Goal: Transaction & Acquisition: Purchase product/service

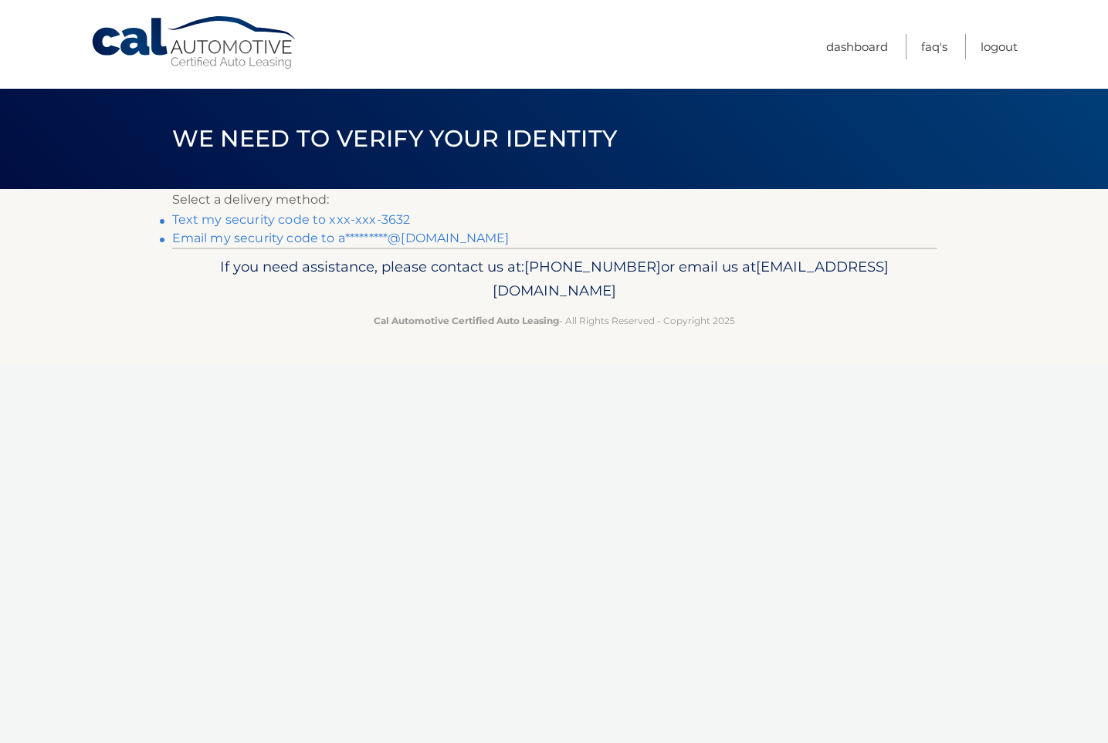
click at [335, 218] on link "Text my security code to xxx-xxx-3632" at bounding box center [291, 219] width 239 height 15
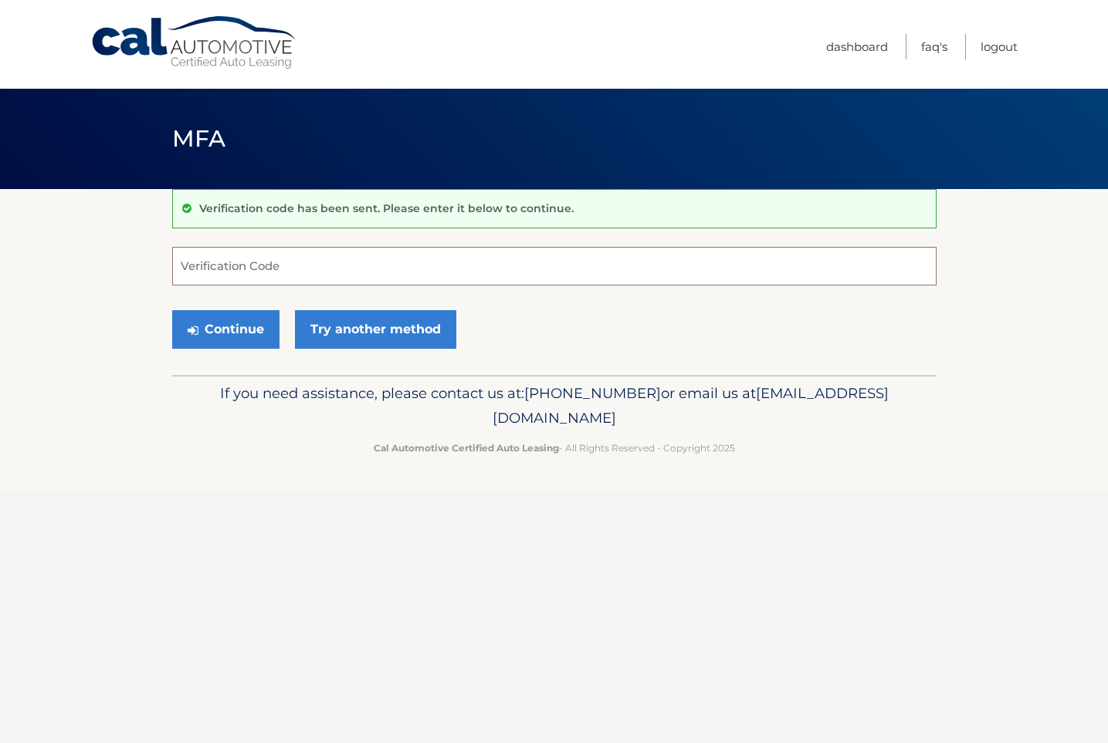
click at [340, 262] on input "Verification Code" at bounding box center [554, 266] width 764 height 39
type input "785435"
click at [352, 334] on link "Try another method" at bounding box center [375, 329] width 161 height 39
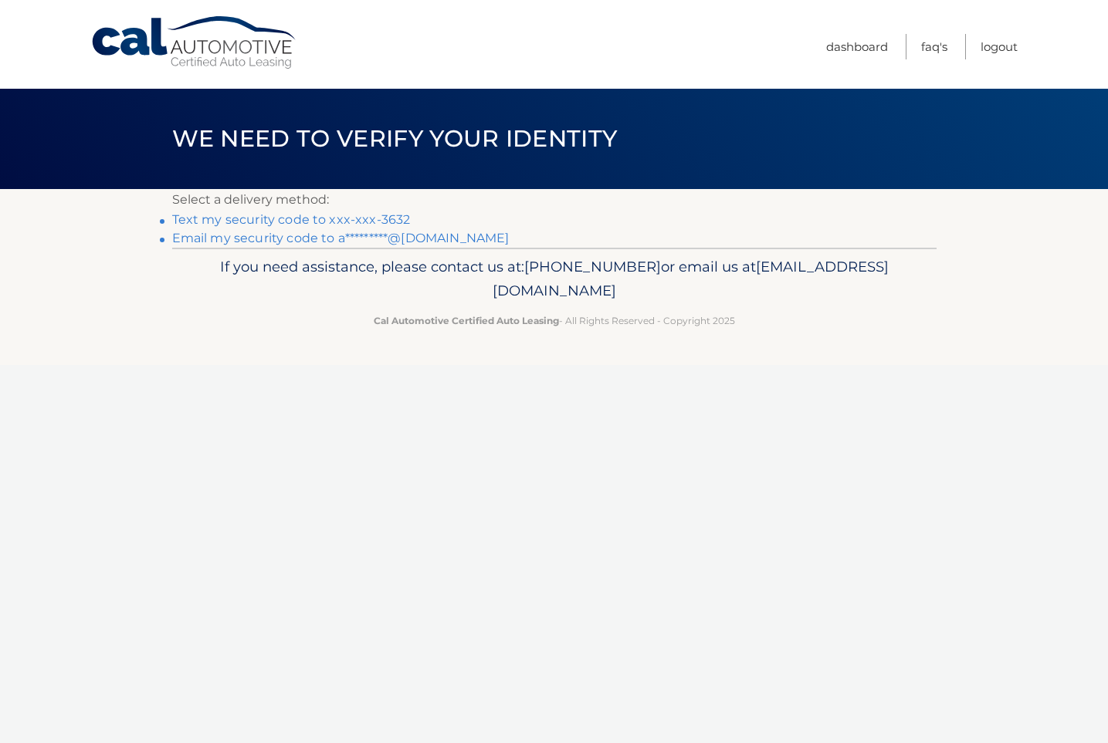
click at [374, 221] on link "Text my security code to xxx-xxx-3632" at bounding box center [291, 219] width 239 height 15
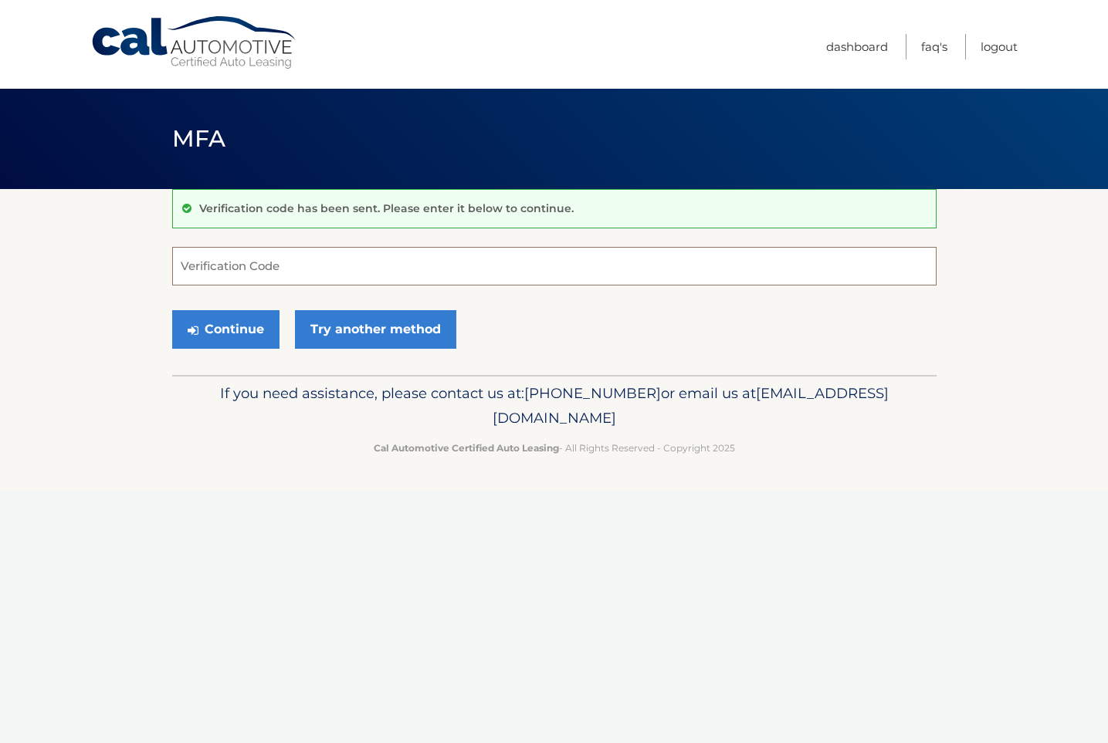
click at [303, 265] on input "Verification Code" at bounding box center [554, 266] width 764 height 39
type input "258282"
click at [259, 319] on button "Continue" at bounding box center [225, 329] width 107 height 39
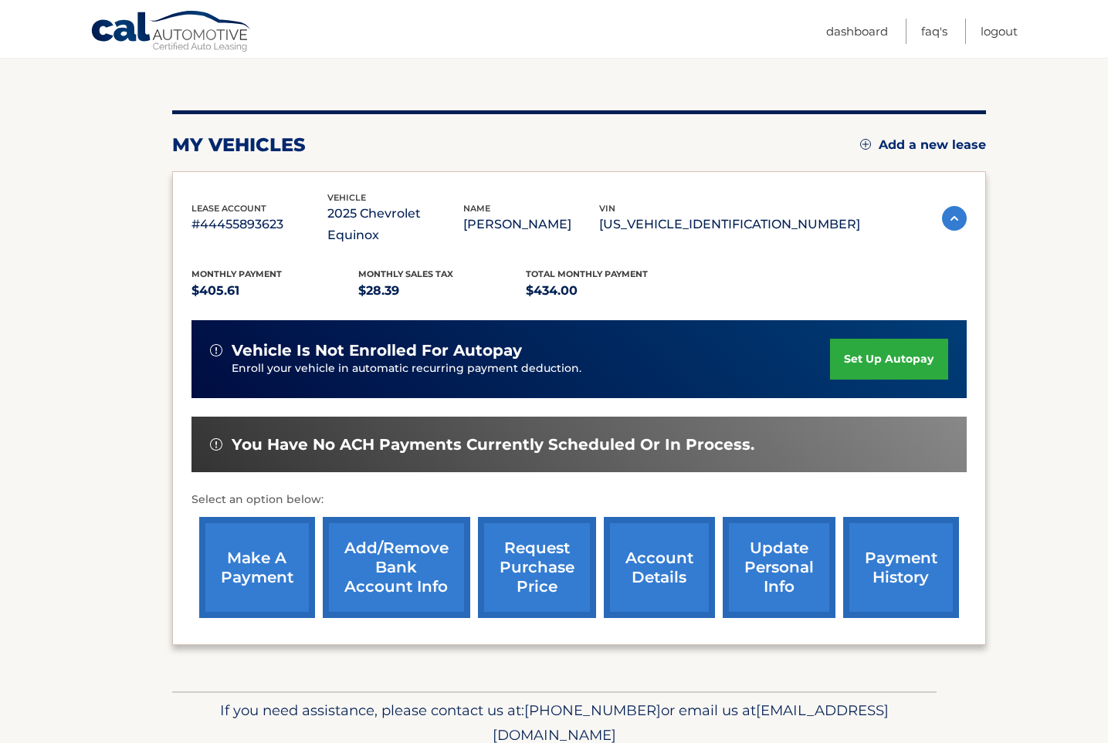
scroll to position [151, 0]
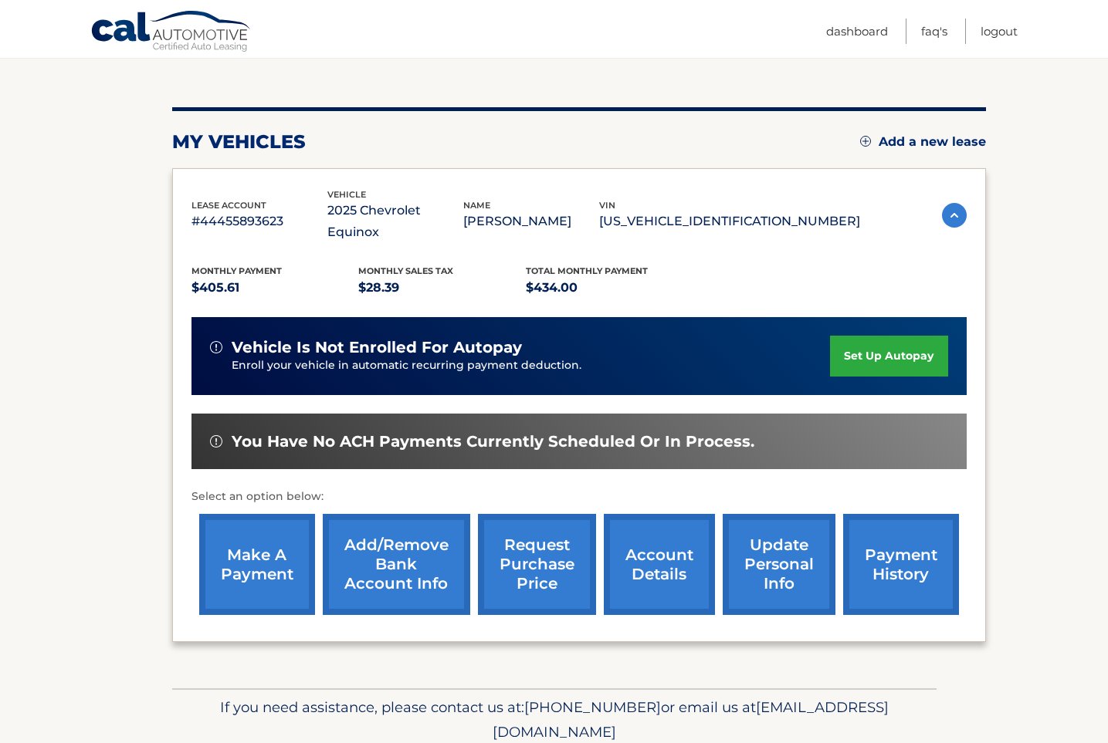
click at [630, 571] on link "account details" at bounding box center [659, 564] width 111 height 101
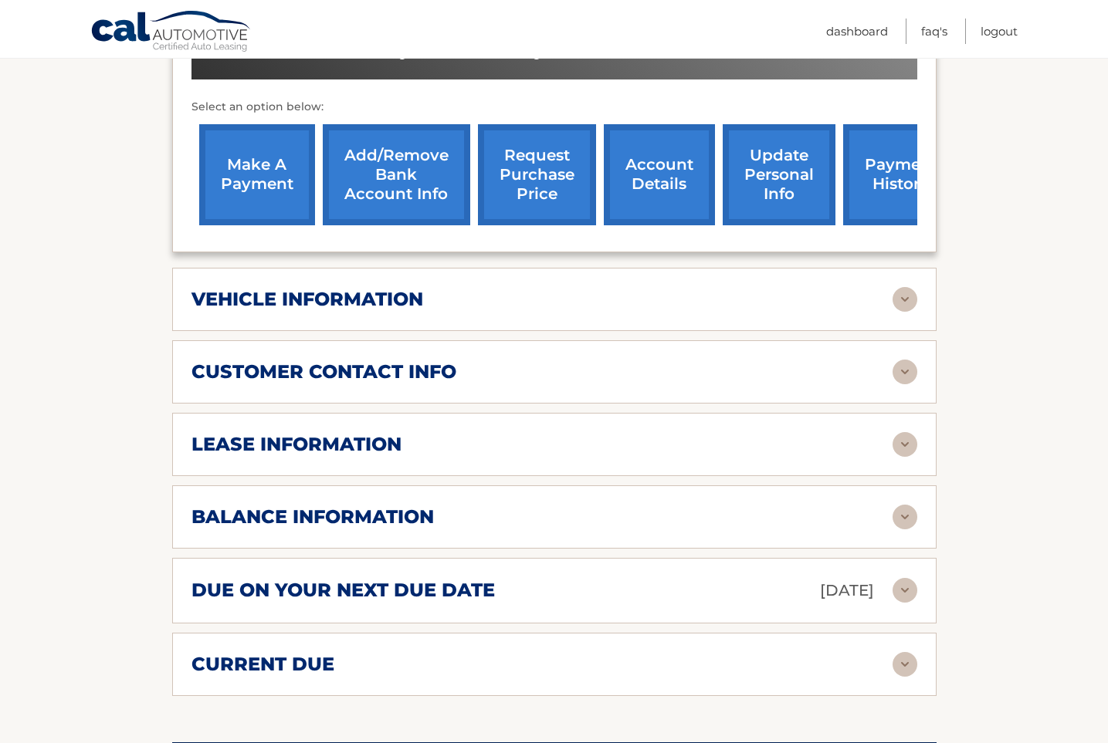
scroll to position [567, 0]
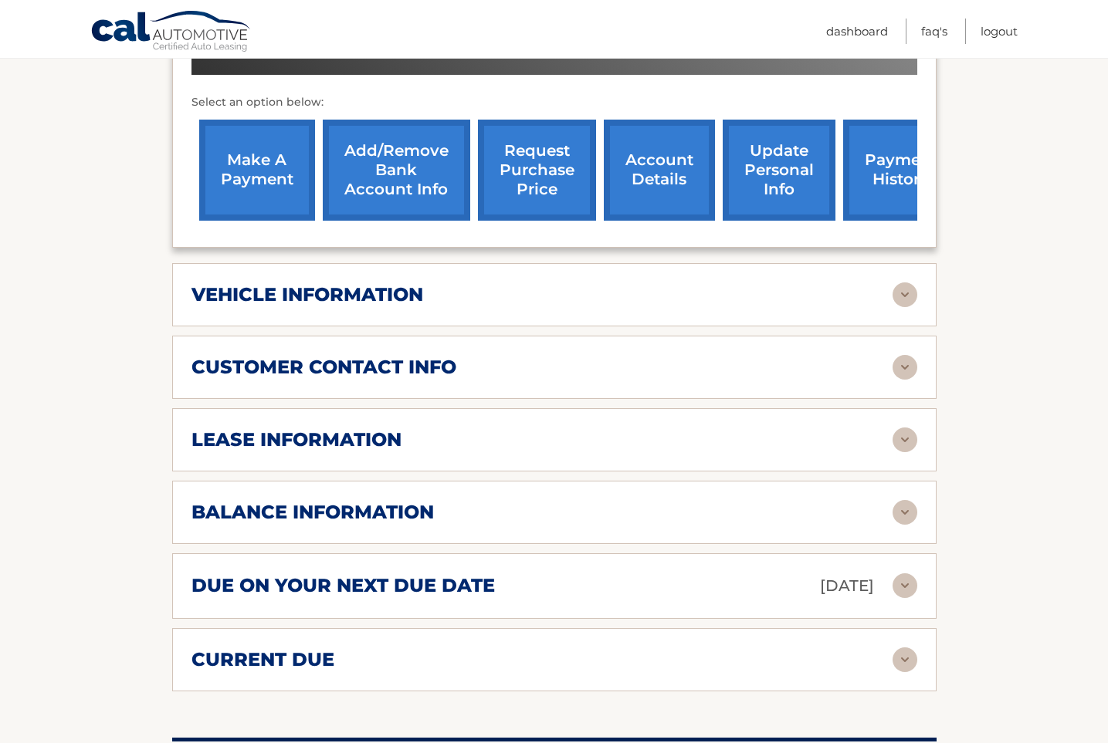
click at [596, 648] on div "current due" at bounding box center [541, 659] width 701 height 23
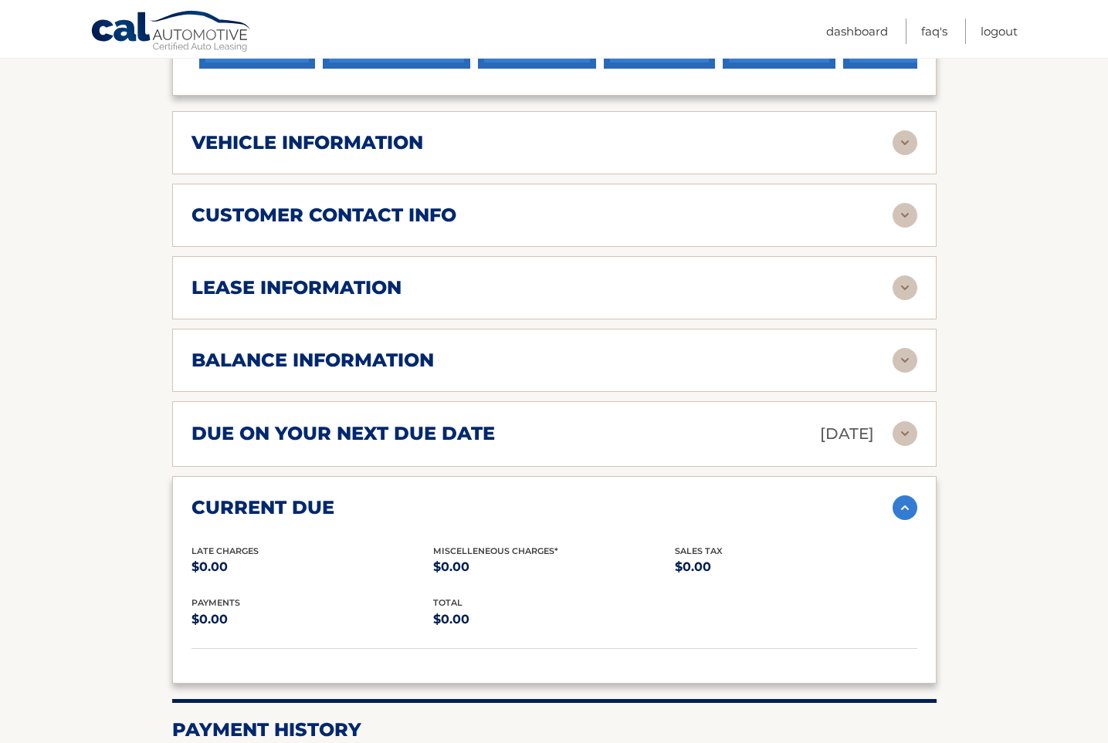
scroll to position [723, 0]
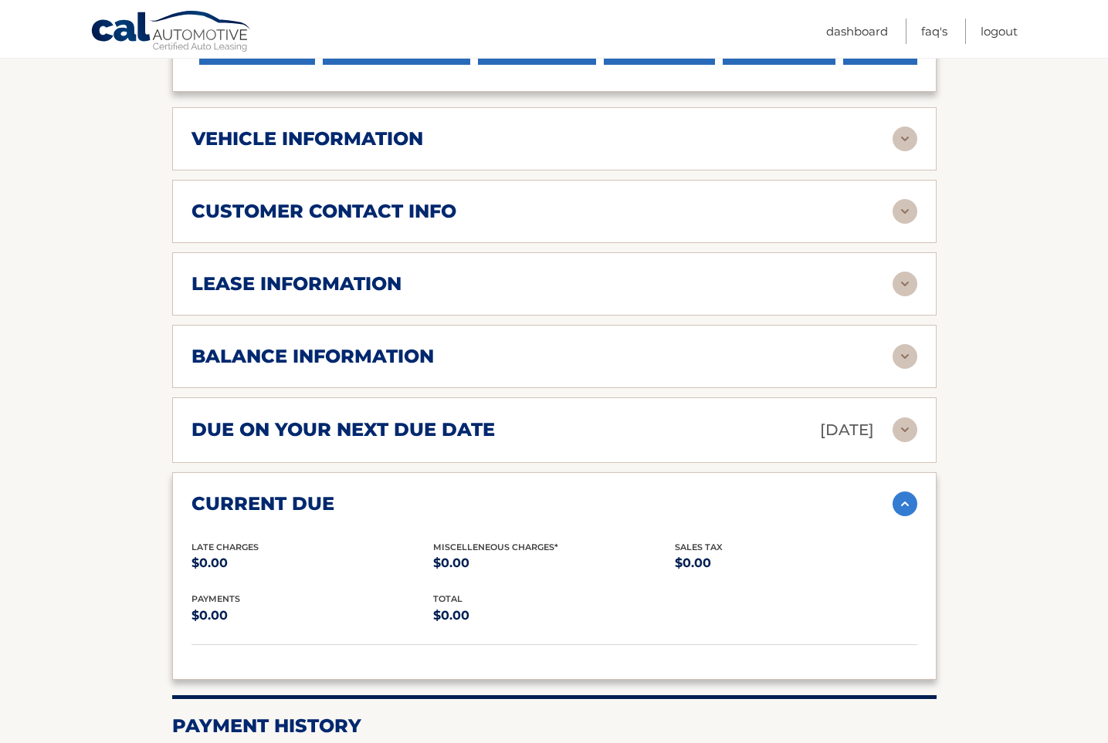
click at [616, 417] on div "due on your next due date [DATE]" at bounding box center [541, 430] width 701 height 27
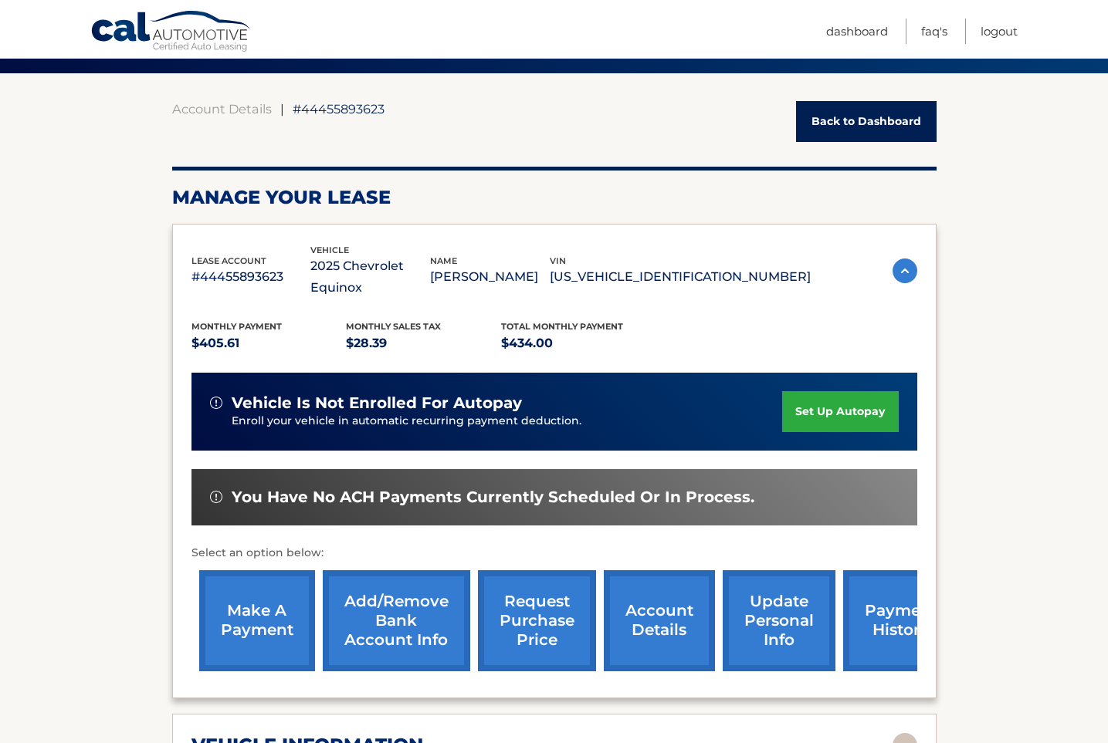
scroll to position [142, 0]
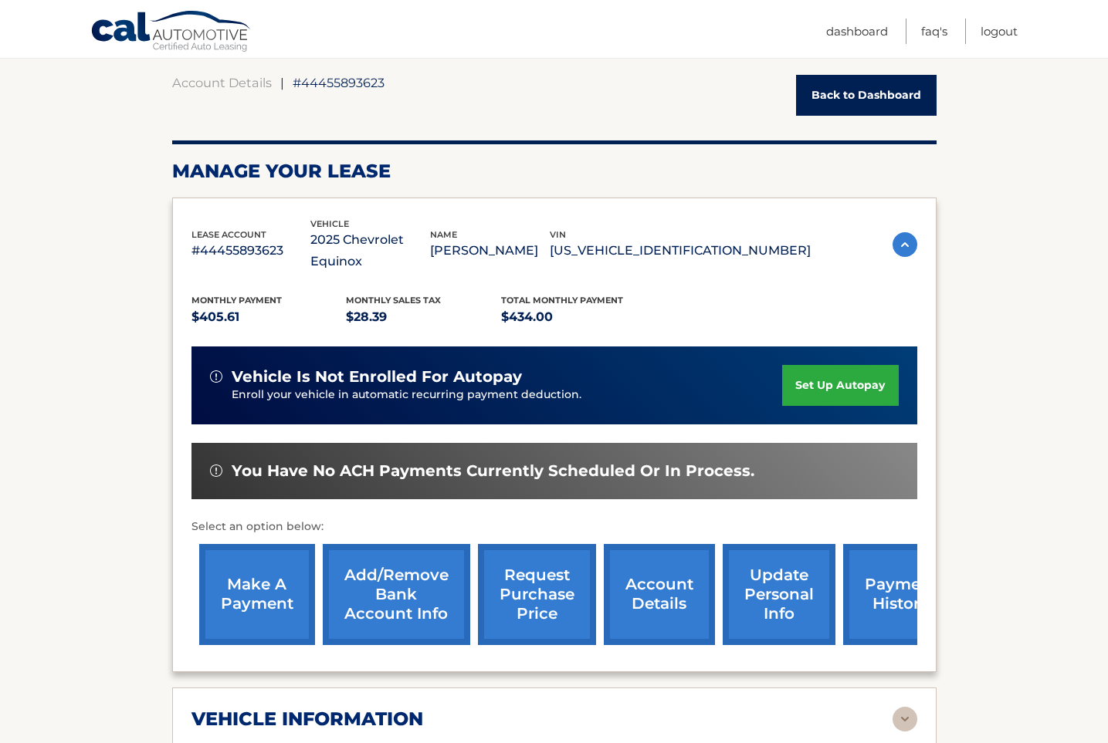
click at [220, 575] on link "make a payment" at bounding box center [257, 594] width 116 height 101
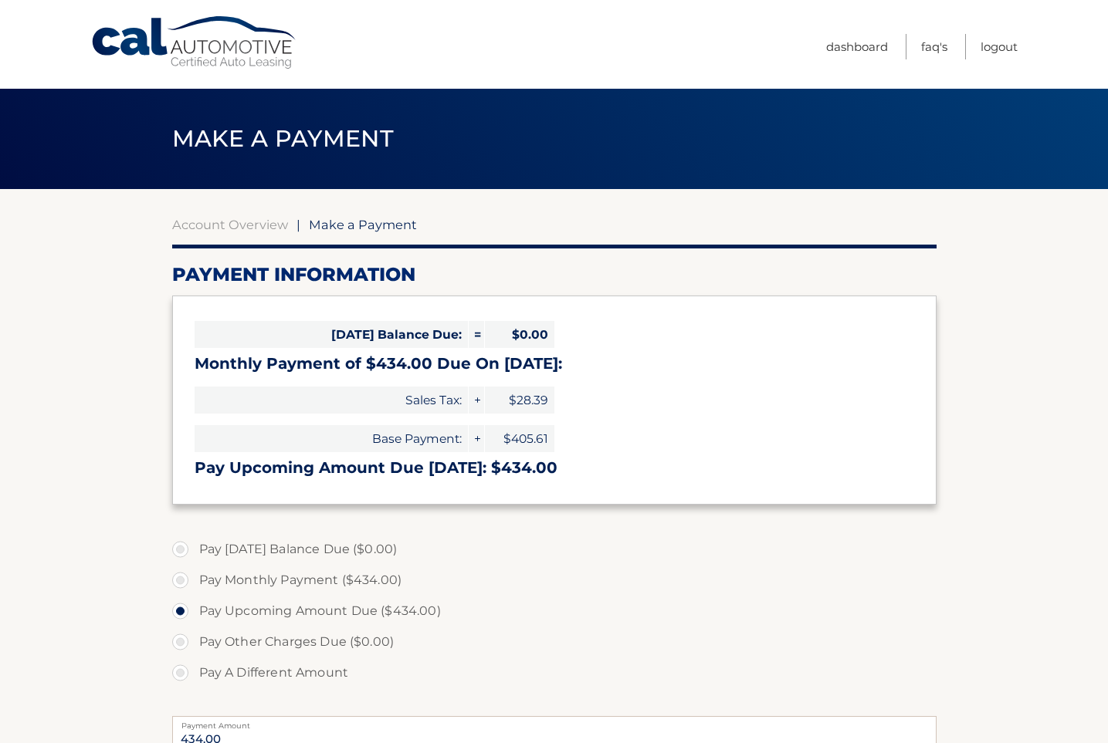
select select "YTc4Yjk1MTEtODI5Ni00OTc1LTgwZGItZWM3MGQyYTdlZjQ4"
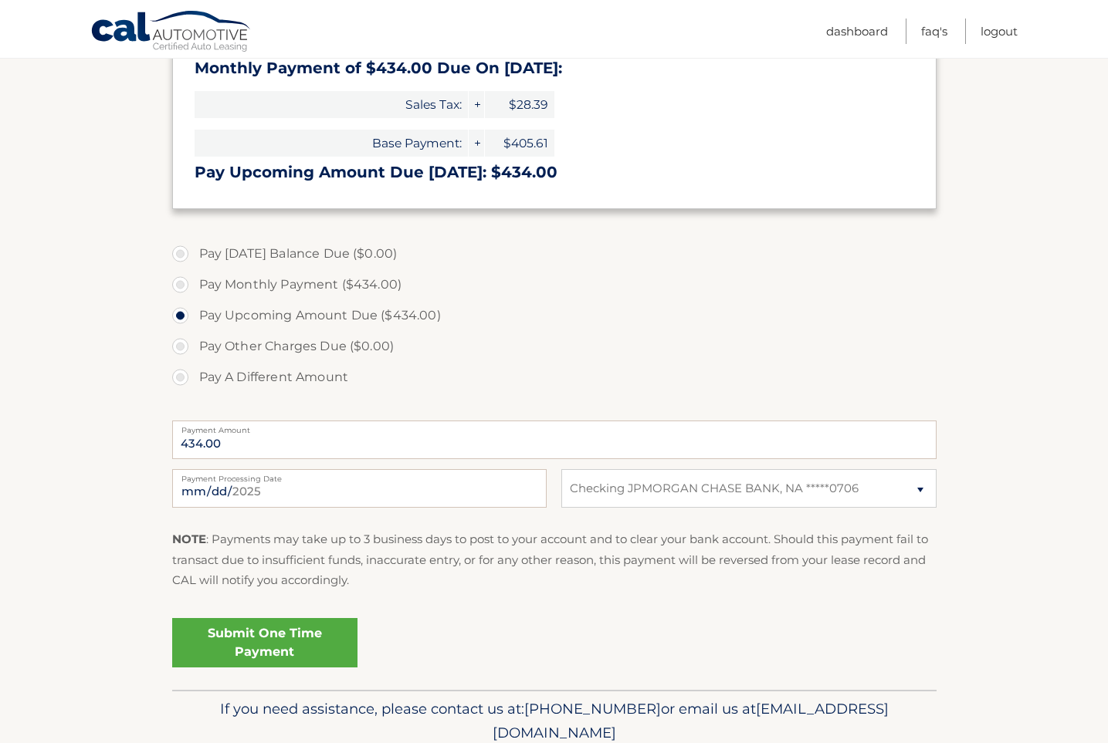
scroll to position [303, 0]
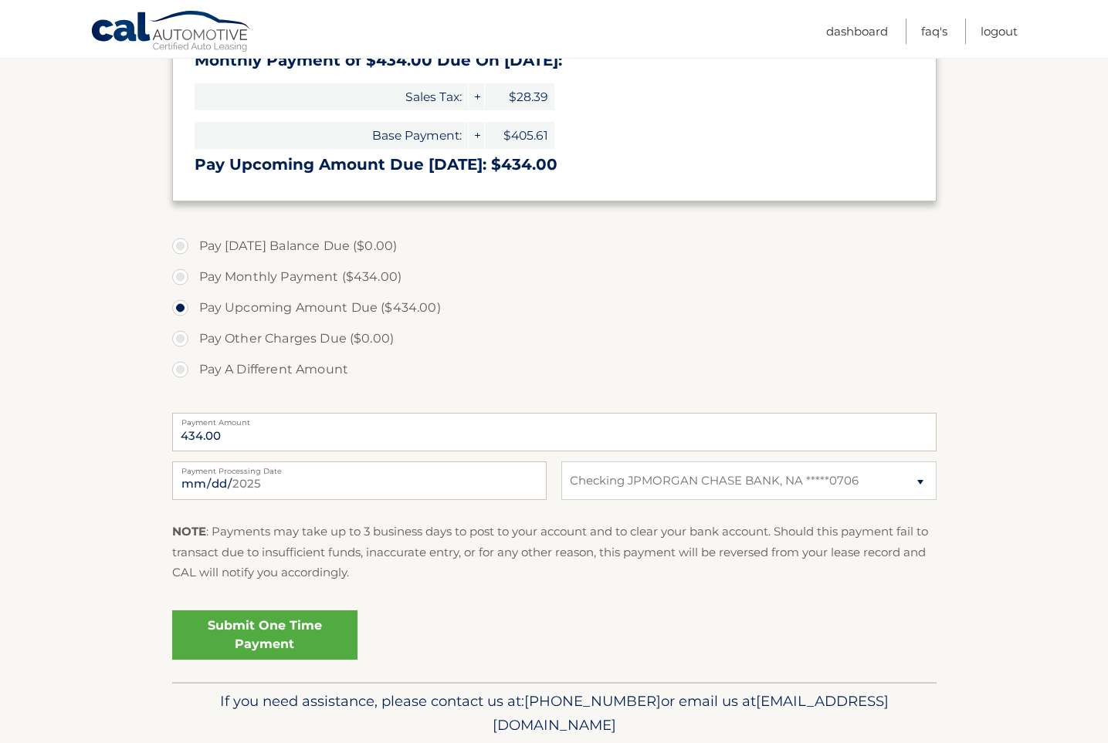
click at [320, 638] on link "Submit One Time Payment" at bounding box center [264, 635] width 185 height 49
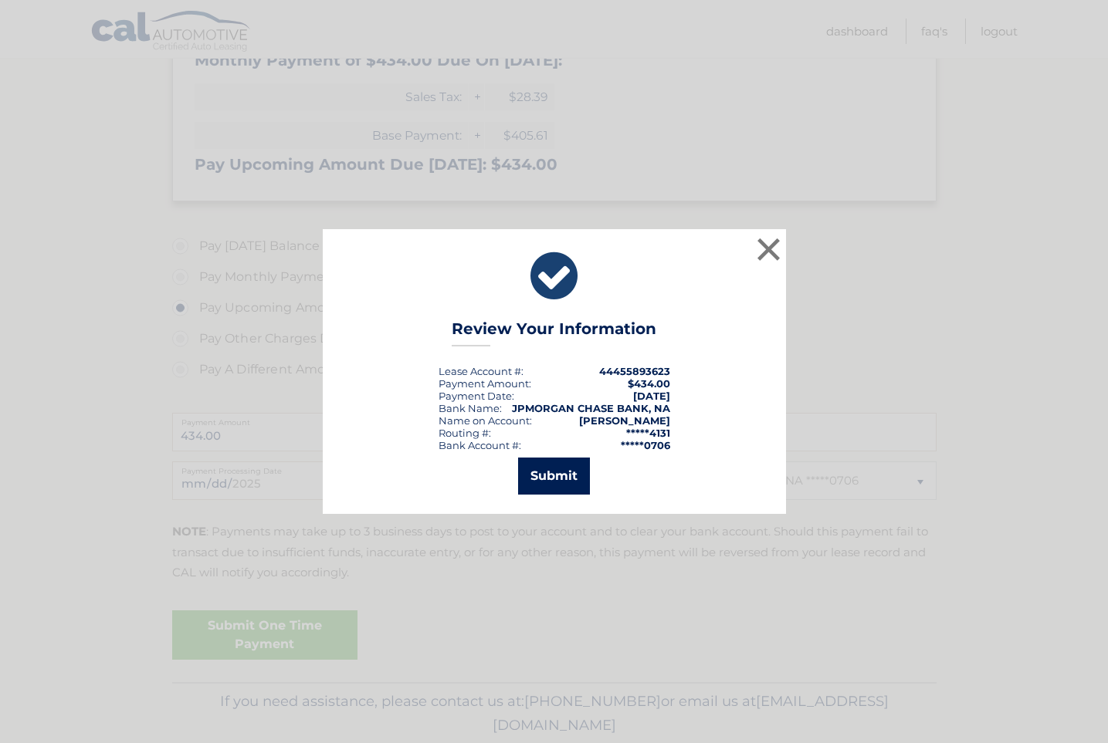
click at [577, 475] on button "Submit" at bounding box center [554, 476] width 72 height 37
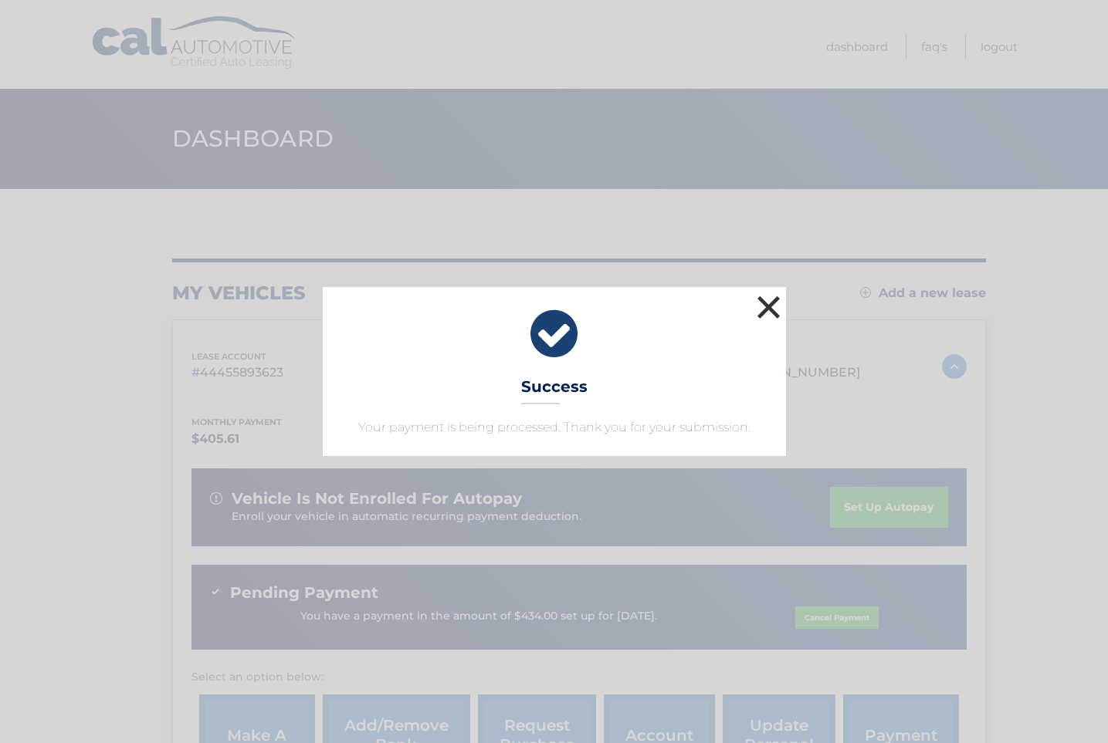
click at [763, 303] on button "×" at bounding box center [768, 307] width 31 height 31
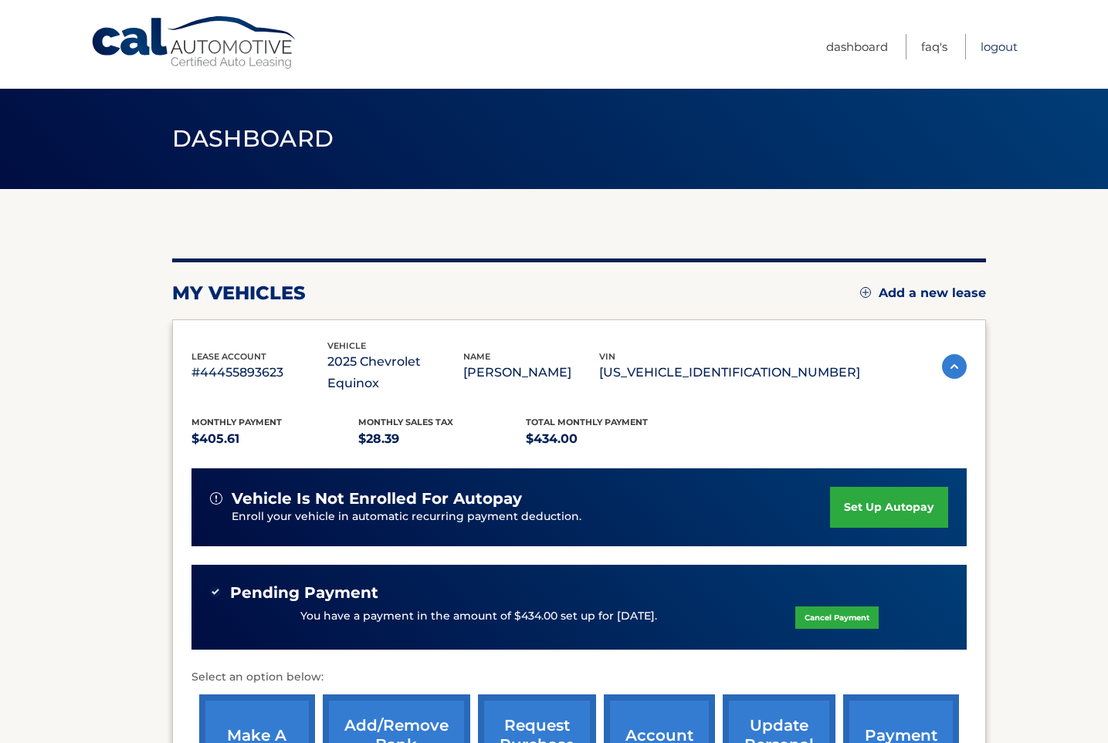
click at [995, 47] on link "Logout" at bounding box center [998, 46] width 37 height 25
